Goal: Transaction & Acquisition: Purchase product/service

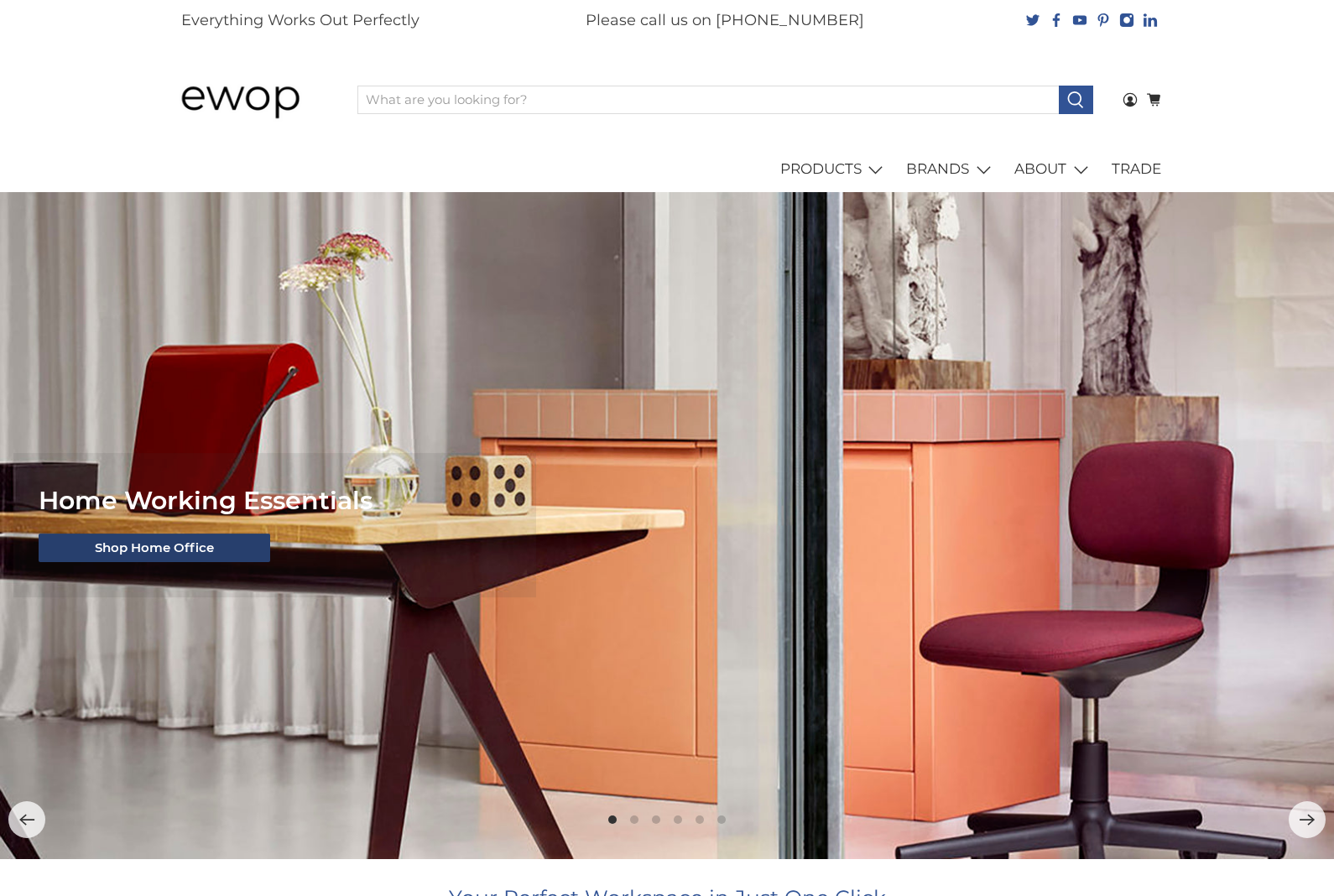
click at [93, 553] on link "Shop Home Office" at bounding box center [154, 549] width 232 height 29
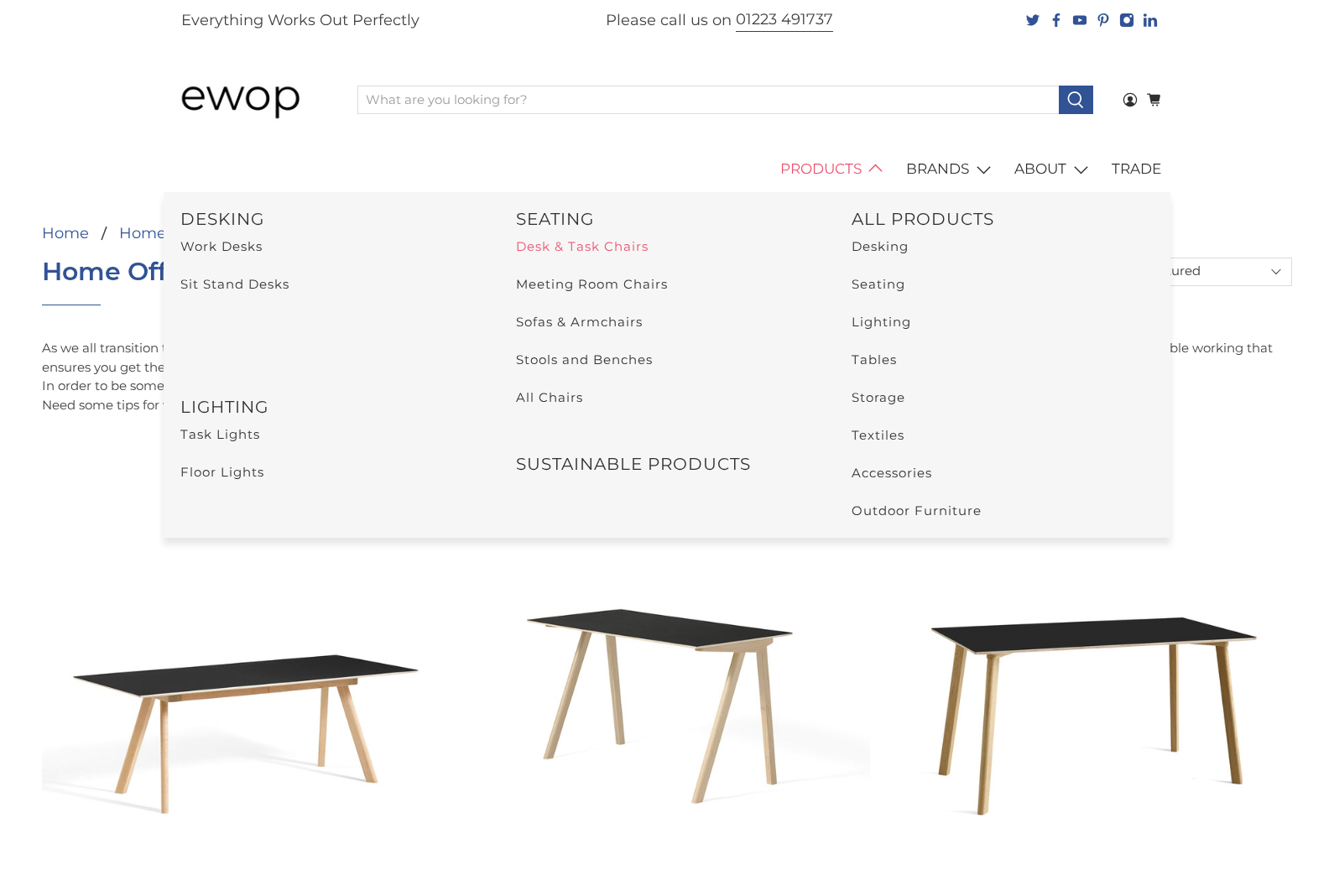
click at [631, 245] on link "Desk & Task Chairs" at bounding box center [581, 246] width 132 height 16
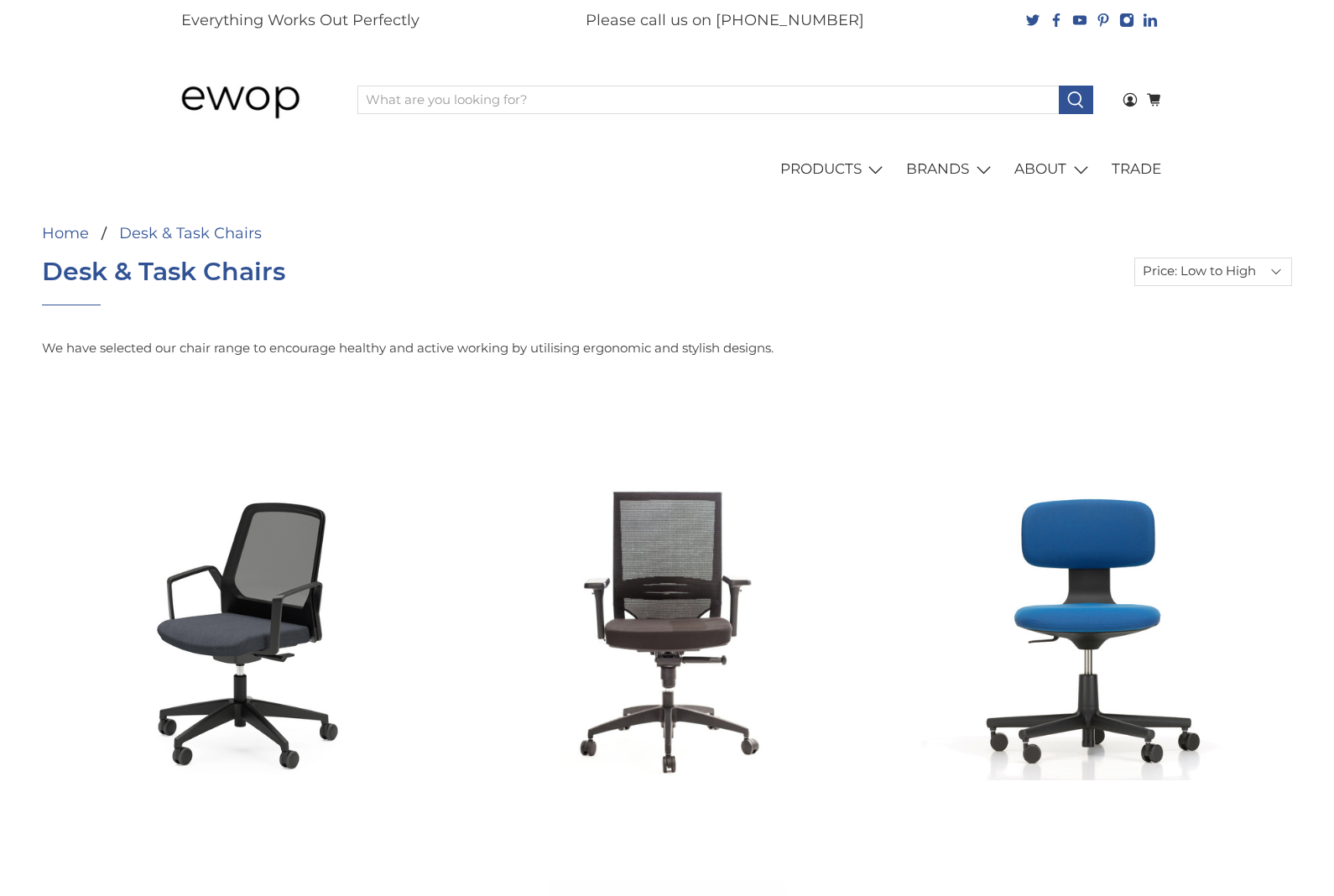
select select "price-ascending"
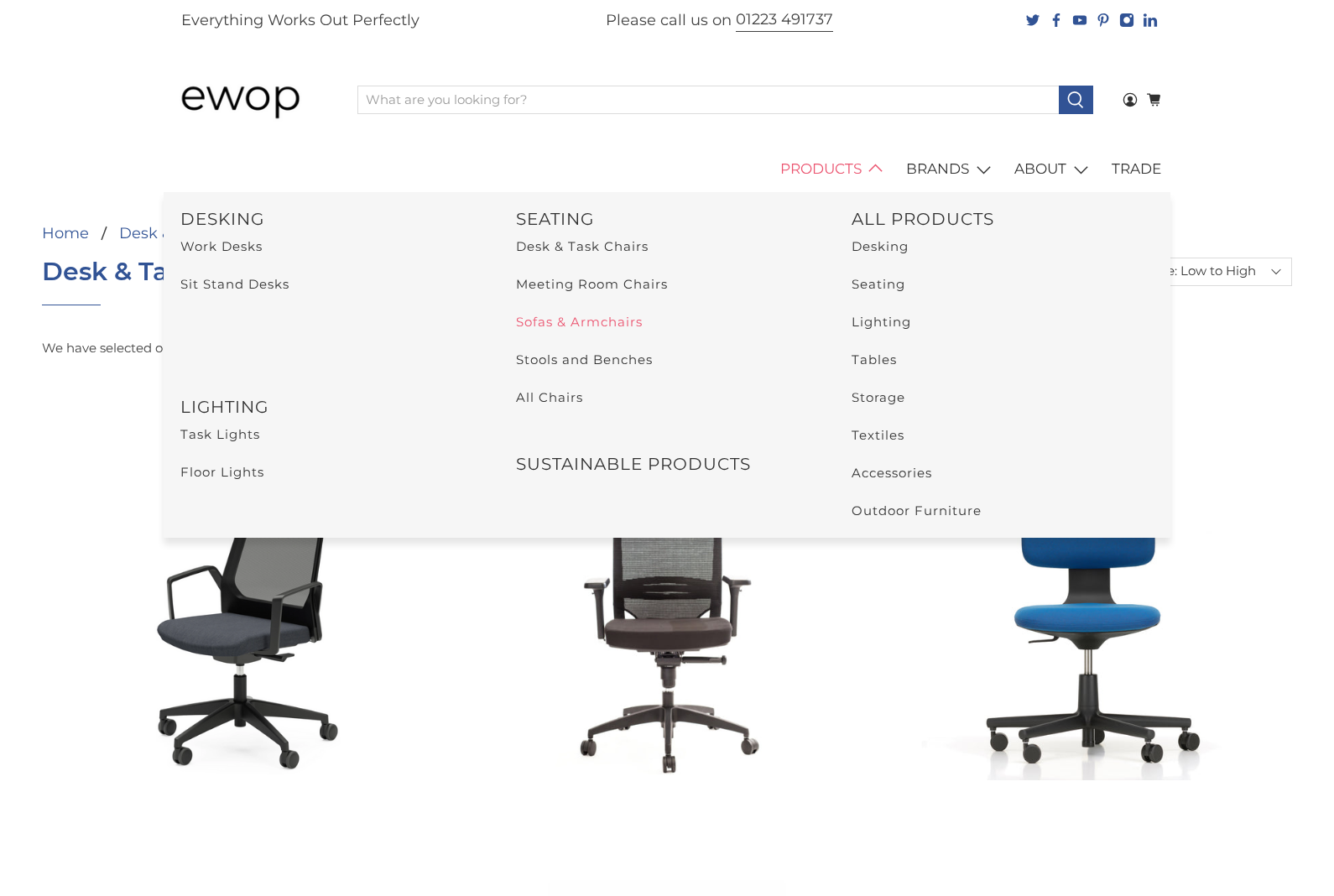
click at [594, 325] on link "Sofas & Armchairs" at bounding box center [578, 322] width 126 height 16
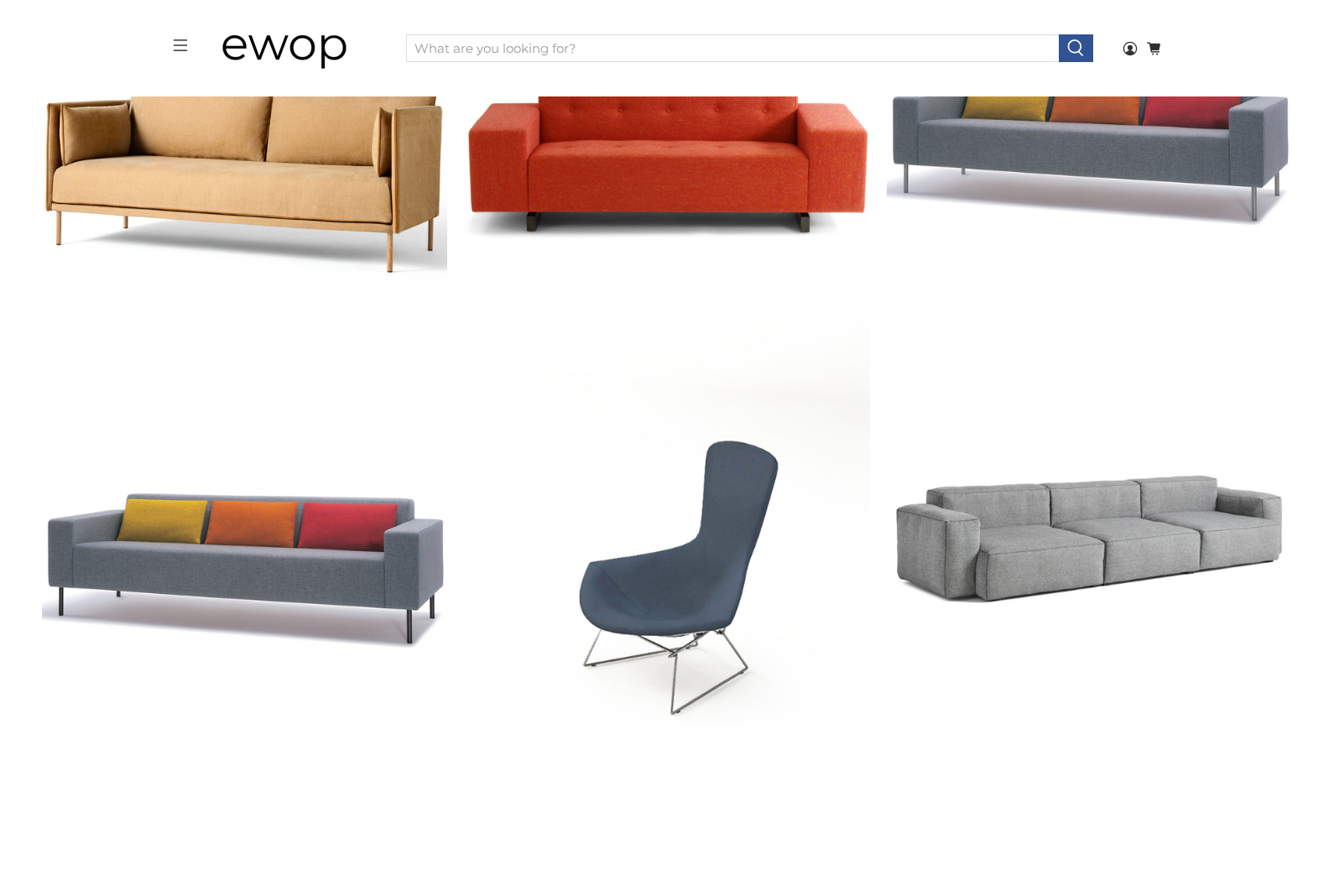
scroll to position [2919, 0]
